Goal: Book appointment/travel/reservation

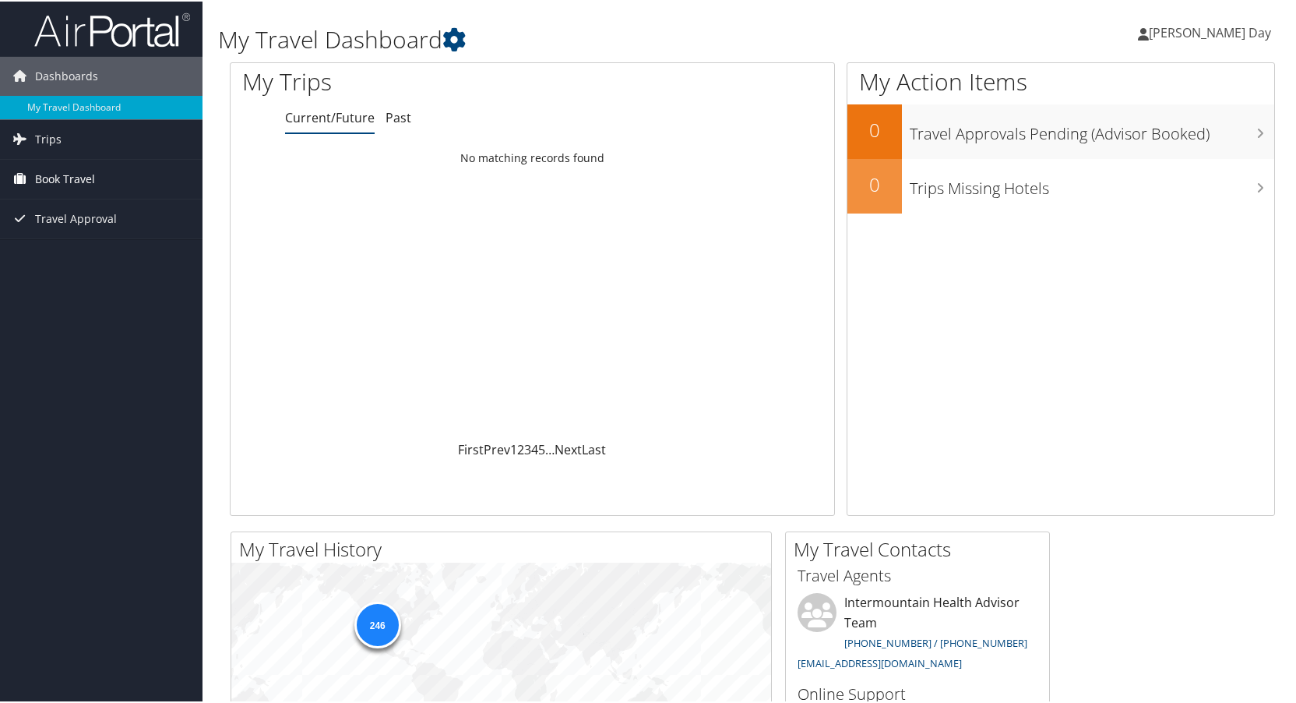
click at [70, 181] on span "Book Travel" at bounding box center [65, 177] width 60 height 39
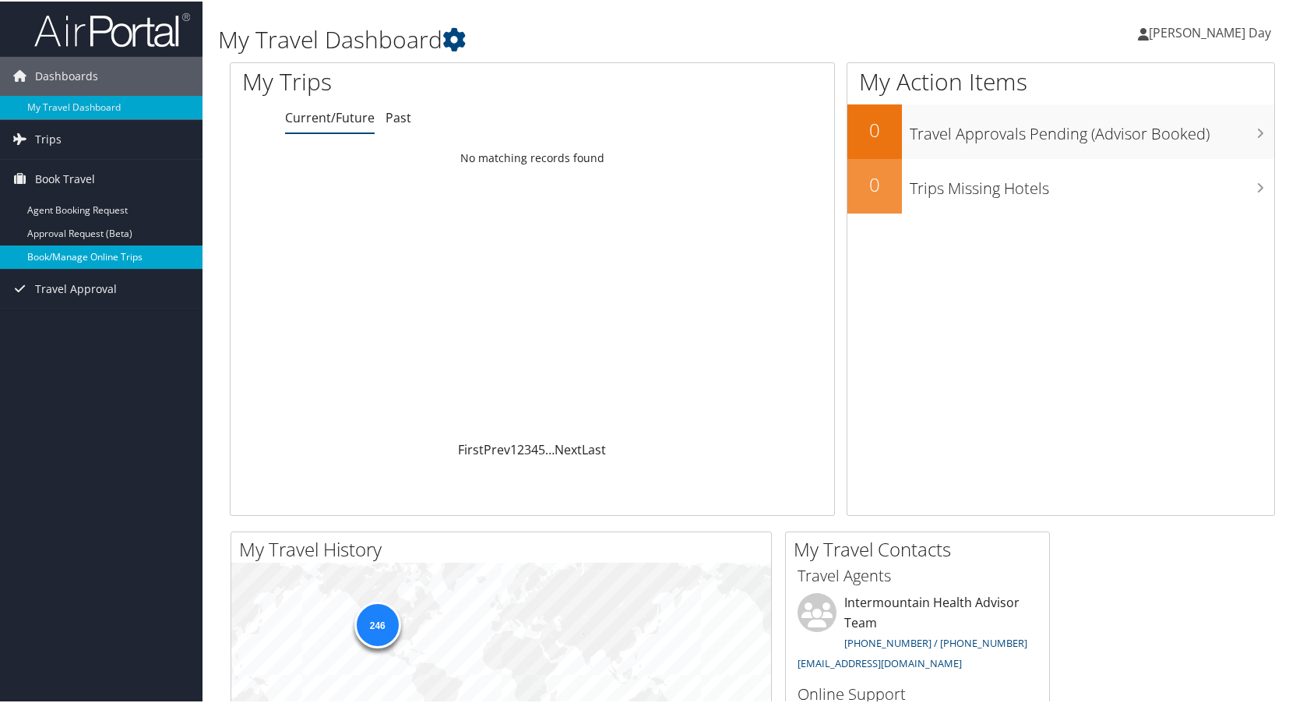
click at [96, 256] on link "Book/Manage Online Trips" at bounding box center [101, 255] width 203 height 23
